Goal: Learn about a topic

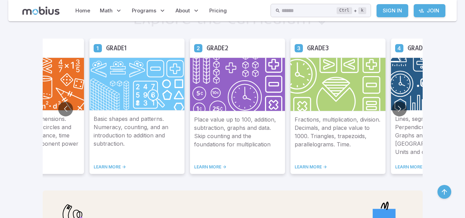
scroll to position [427, 0]
click at [397, 108] on button "Go to next slide" at bounding box center [399, 109] width 15 height 15
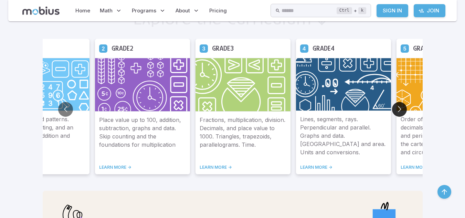
click at [397, 108] on button "Go to next slide" at bounding box center [399, 109] width 15 height 15
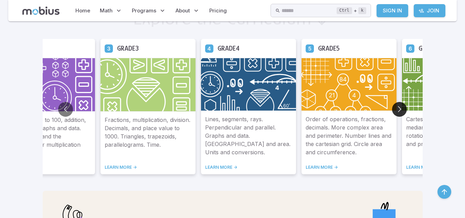
click at [397, 108] on button "Go to next slide" at bounding box center [399, 109] width 15 height 15
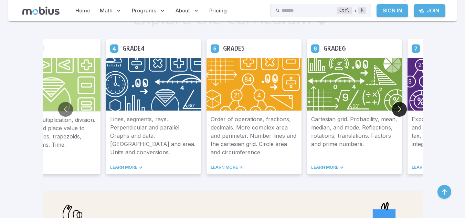
click at [397, 108] on button "Go to next slide" at bounding box center [399, 109] width 15 height 15
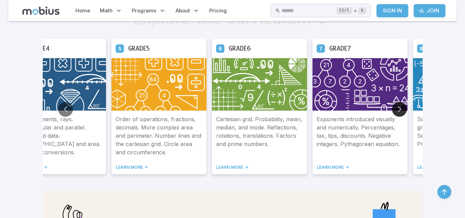
click at [397, 108] on button "Go to next slide" at bounding box center [399, 109] width 15 height 15
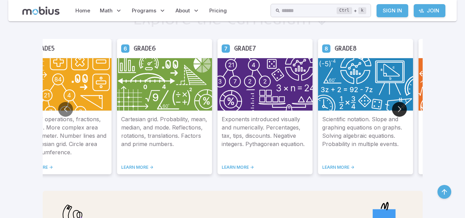
click at [397, 108] on button "Go to next slide" at bounding box center [399, 109] width 15 height 15
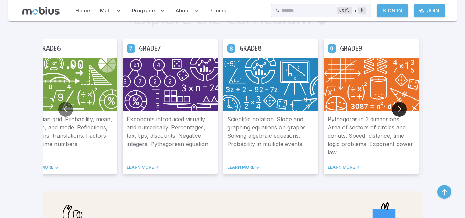
click at [397, 108] on button "Go to next slide" at bounding box center [399, 109] width 15 height 15
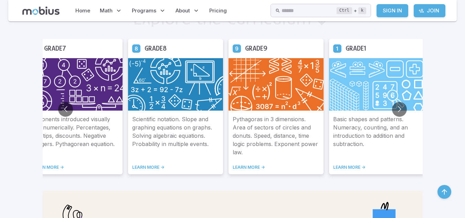
click at [134, 84] on img at bounding box center [175, 84] width 95 height 53
click at [150, 160] on div "Scientific notation. Slope and graphing equations on graphs. Solving algebraic …" at bounding box center [175, 142] width 95 height 63
click at [149, 166] on link "LEARN MORE ->" at bounding box center [175, 168] width 87 height 6
